Goal: Entertainment & Leisure: Consume media (video, audio)

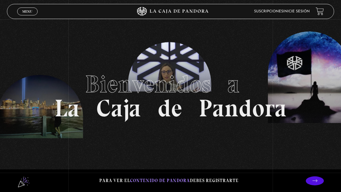
click at [26, 13] on span "Menu" at bounding box center [27, 12] width 10 height 4
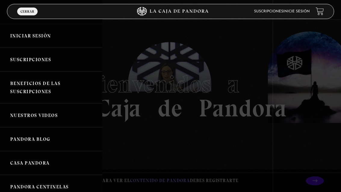
scroll to position [1, 0]
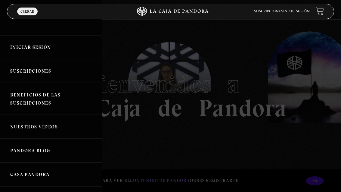
click at [29, 43] on link "Iniciar Sesión" at bounding box center [51, 47] width 102 height 24
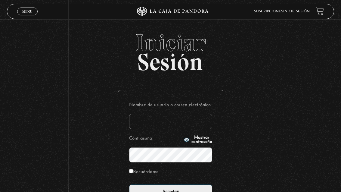
type input "[PERSON_NAME][EMAIL_ADDRESS][DOMAIN_NAME]"
click at [170, 191] on input "Acceder" at bounding box center [170, 191] width 83 height 15
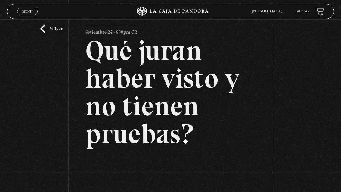
scroll to position [12, 0]
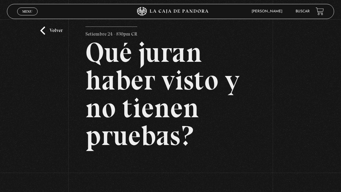
click at [45, 35] on link "Volver" at bounding box center [51, 30] width 22 height 8
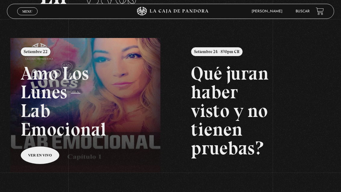
scroll to position [51, 0]
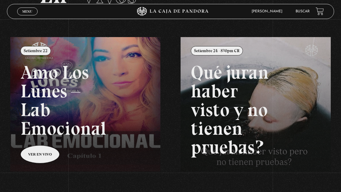
click at [24, 10] on span "Menu" at bounding box center [27, 12] width 10 height 4
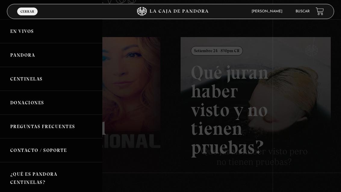
click at [17, 80] on link "Centinelas" at bounding box center [51, 79] width 102 height 24
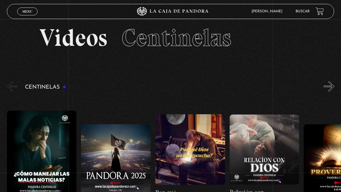
scroll to position [9, 0]
click at [39, 154] on figure at bounding box center [42, 153] width 70 height 87
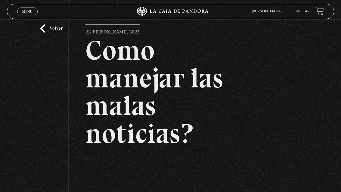
scroll to position [16, 0]
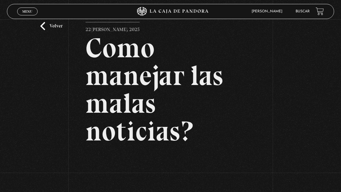
click at [42, 30] on link "Volver" at bounding box center [51, 26] width 22 height 8
click at [47, 30] on link "Volver" at bounding box center [51, 26] width 22 height 8
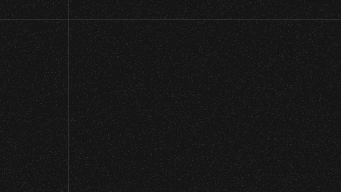
scroll to position [71, 0]
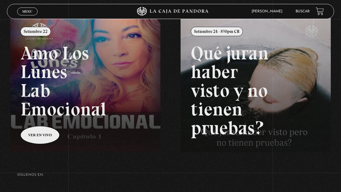
click at [28, 13] on span "Menu" at bounding box center [27, 12] width 10 height 4
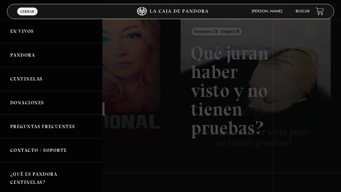
click at [41, 79] on link "Centinelas" at bounding box center [51, 79] width 102 height 24
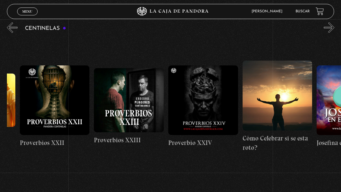
scroll to position [0, 1770]
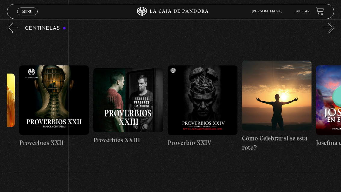
click at [210, 98] on figure at bounding box center [203, 100] width 70 height 70
